Goal: Entertainment & Leisure: Consume media (video, audio)

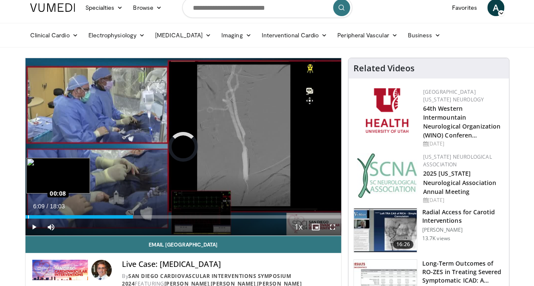
drag, startPoint x: 279, startPoint y: 216, endPoint x: 27, endPoint y: 216, distance: 251.4
click at [27, 216] on div "Loaded : 0.00% 00:08 00:08" at bounding box center [182, 216] width 315 height 3
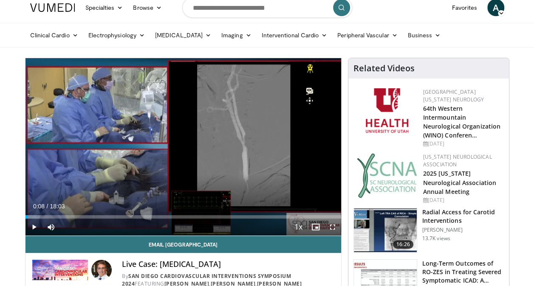
click at [45, 214] on div "Loaded : 4.57% 00:08 01:09" at bounding box center [182, 215] width 315 height 8
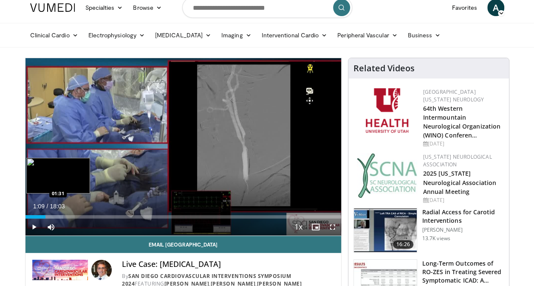
click at [51, 216] on div "Loaded : 12.00% 01:09 01:31" at bounding box center [182, 216] width 315 height 3
click at [65, 216] on div "Loaded : 13.85% 01:28 02:16" at bounding box center [182, 216] width 315 height 3
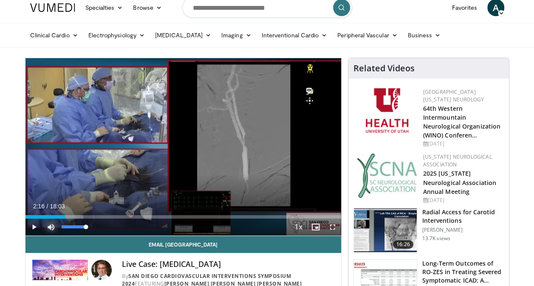
click at [55, 228] on span "Video Player" at bounding box center [50, 227] width 17 height 17
click at [332, 227] on span "Video Player" at bounding box center [332, 227] width 17 height 17
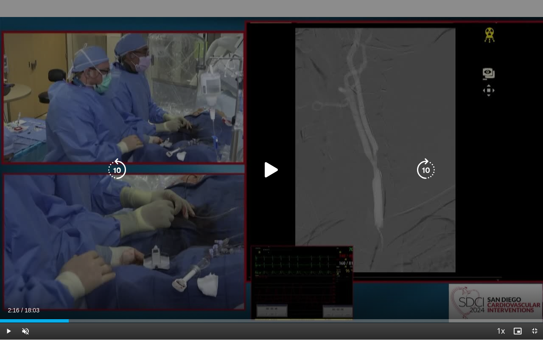
click at [270, 169] on icon "Video Player" at bounding box center [272, 170] width 24 height 24
click at [273, 167] on icon "Video Player" at bounding box center [272, 170] width 24 height 24
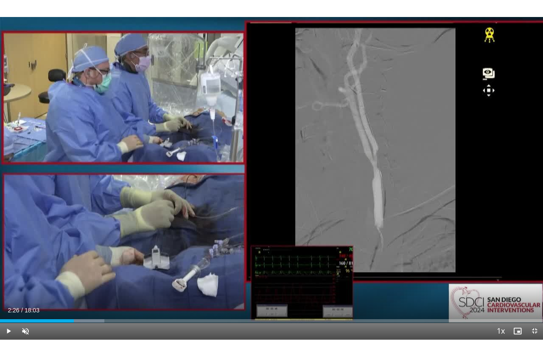
click at [273, 166] on div "10 seconds Tap to unmute" at bounding box center [271, 169] width 543 height 339
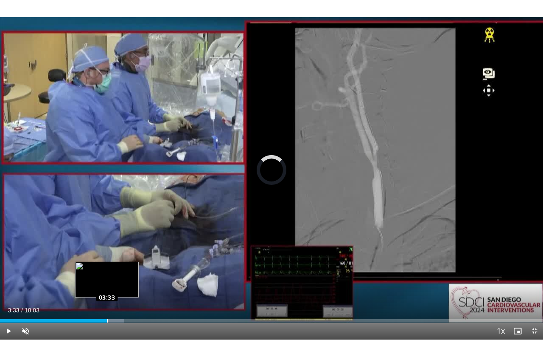
click at [107, 286] on div "Loaded : 22.89% 03:33 03:33" at bounding box center [271, 320] width 543 height 3
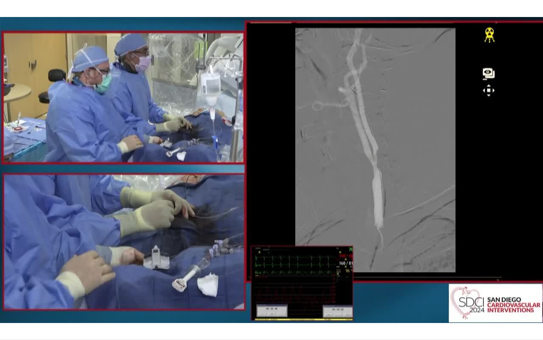
drag, startPoint x: 115, startPoint y: 320, endPoint x: 382, endPoint y: 245, distance: 277.1
click at [382, 245] on div "10 seconds Tap to unmute" at bounding box center [271, 169] width 543 height 339
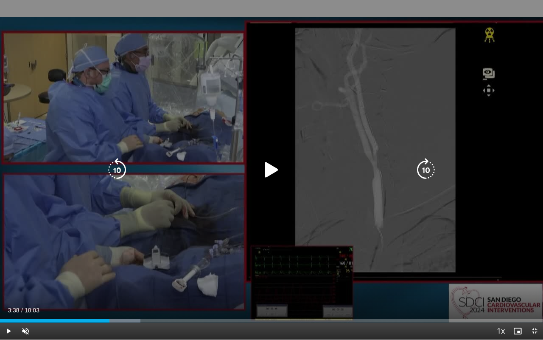
click at [267, 179] on icon "Video Player" at bounding box center [272, 170] width 24 height 24
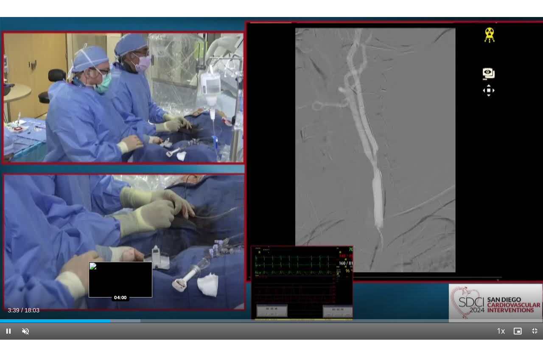
click at [121, 286] on div "Loaded : 25.85% 03:39 04:00" at bounding box center [271, 320] width 543 height 3
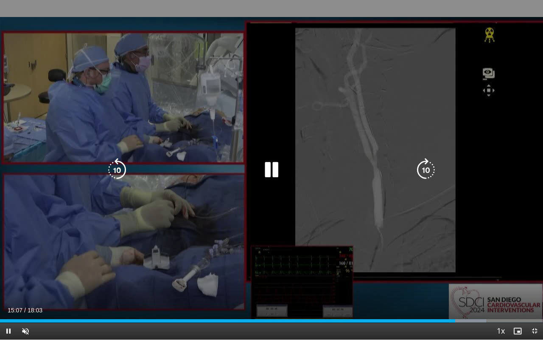
click at [272, 172] on icon "Video Player" at bounding box center [272, 170] width 24 height 24
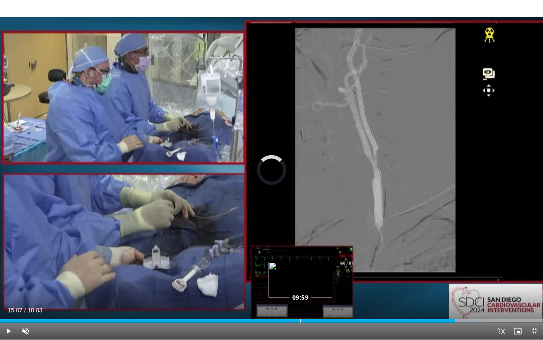
drag, startPoint x: 324, startPoint y: 314, endPoint x: 297, endPoint y: 316, distance: 27.3
click at [297, 286] on div "Loaded : 89.57% 09:59 09:59" at bounding box center [271, 318] width 543 height 8
